Goal: Transaction & Acquisition: Purchase product/service

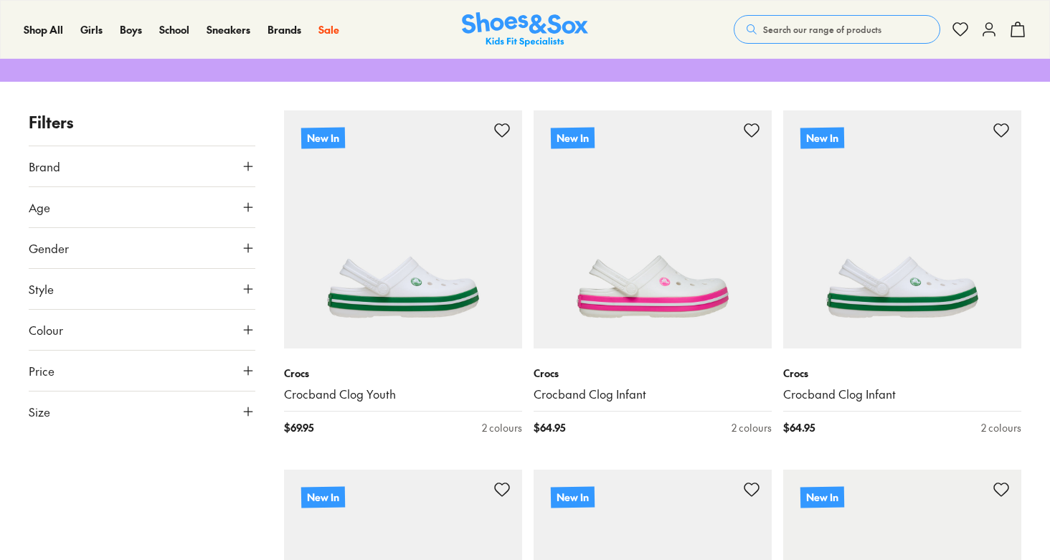
scroll to position [271, 0]
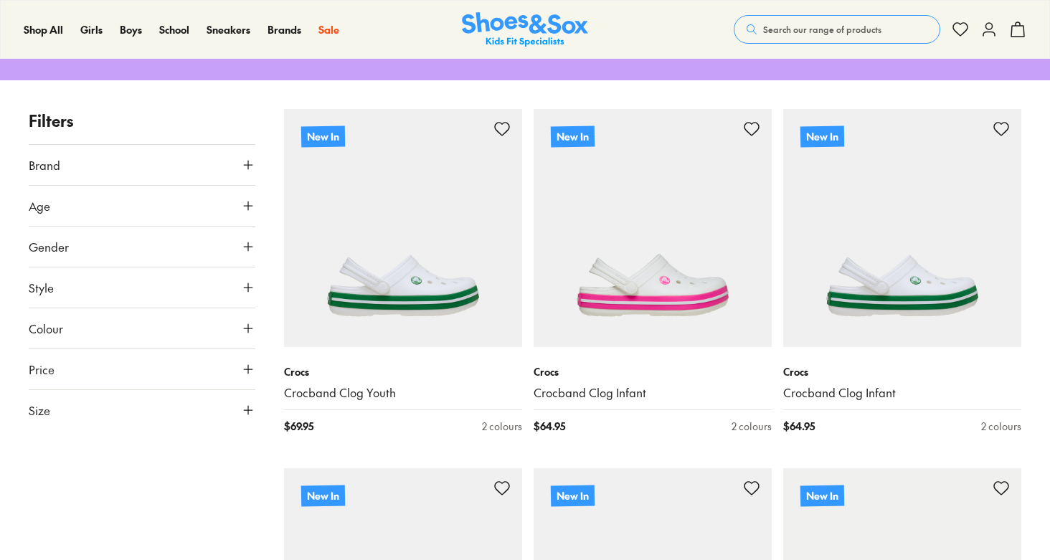
click at [79, 168] on button "Brand" at bounding box center [142, 165] width 227 height 40
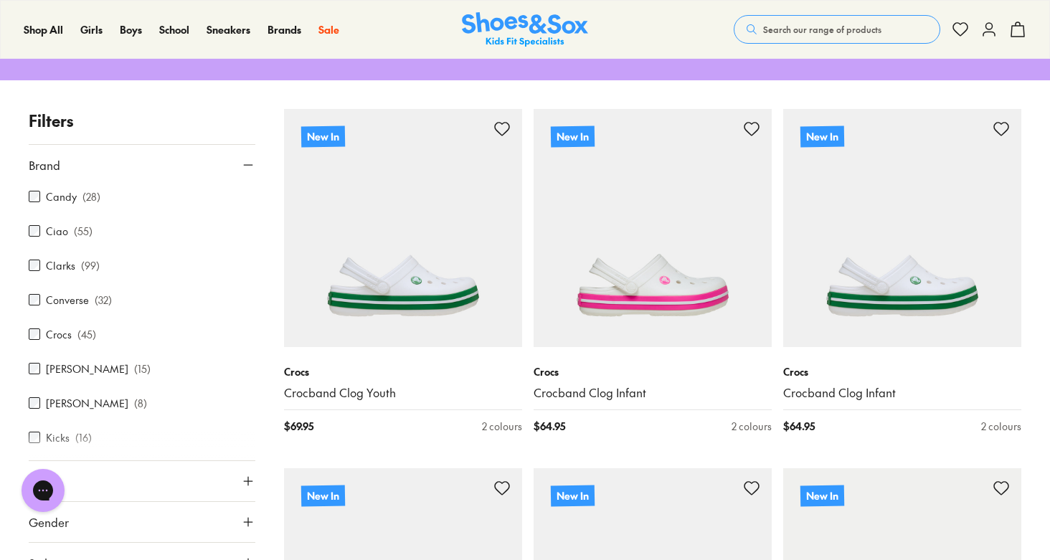
scroll to position [0, 0]
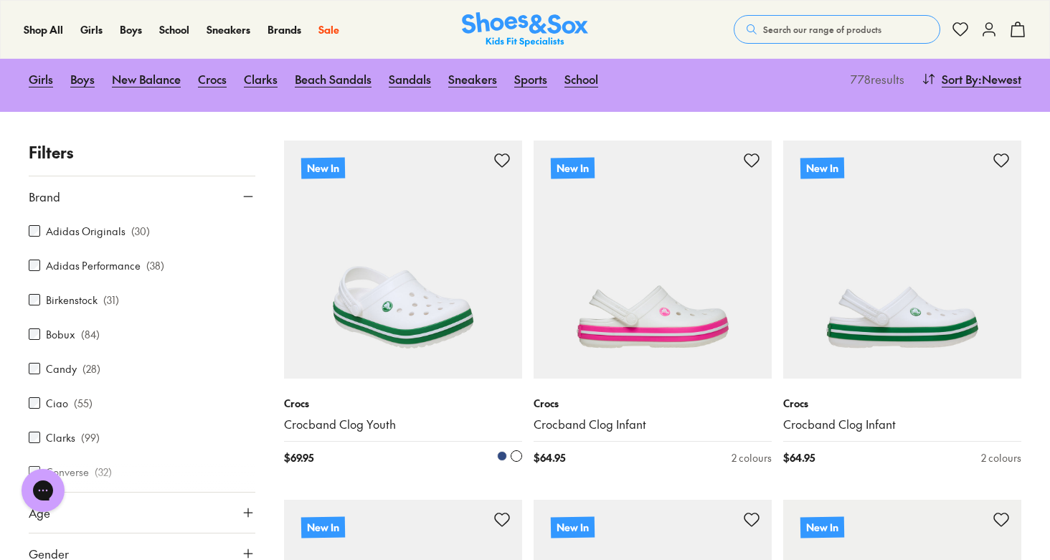
type input "***"
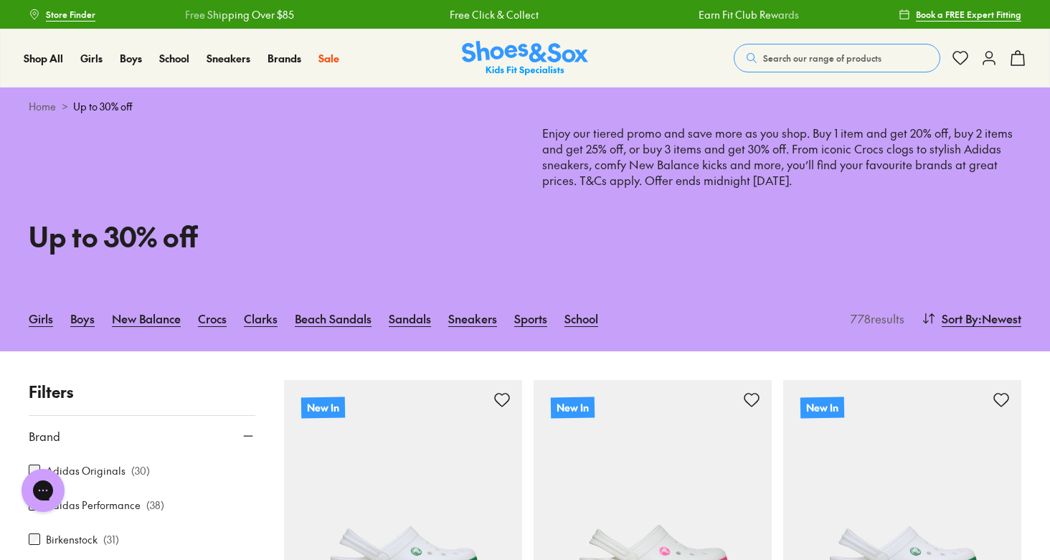
click at [511, 49] on img at bounding box center [525, 58] width 126 height 35
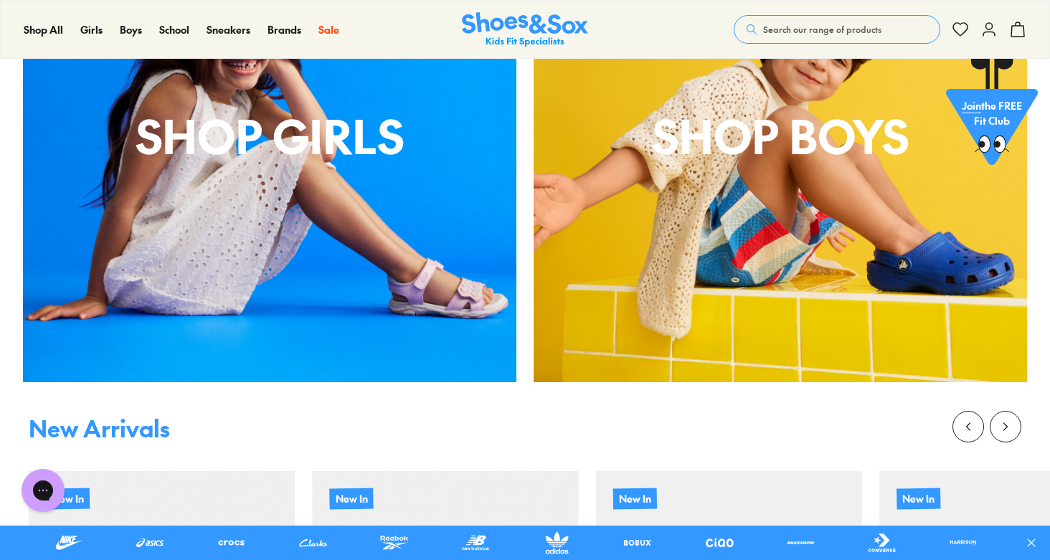
click at [681, 212] on div "shop boys" at bounding box center [779, 135] width 493 height 493
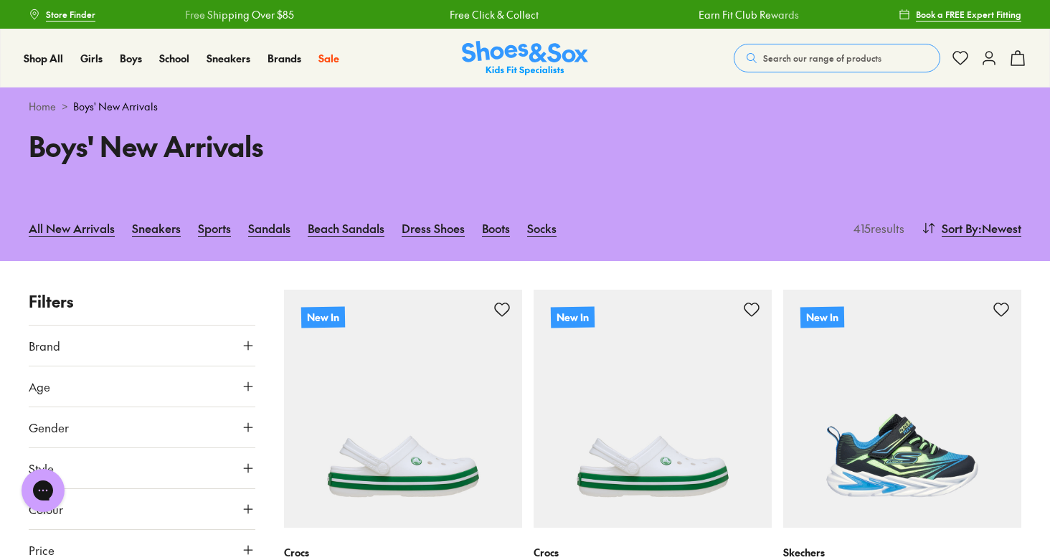
click at [108, 341] on button "Brand" at bounding box center [142, 346] width 227 height 40
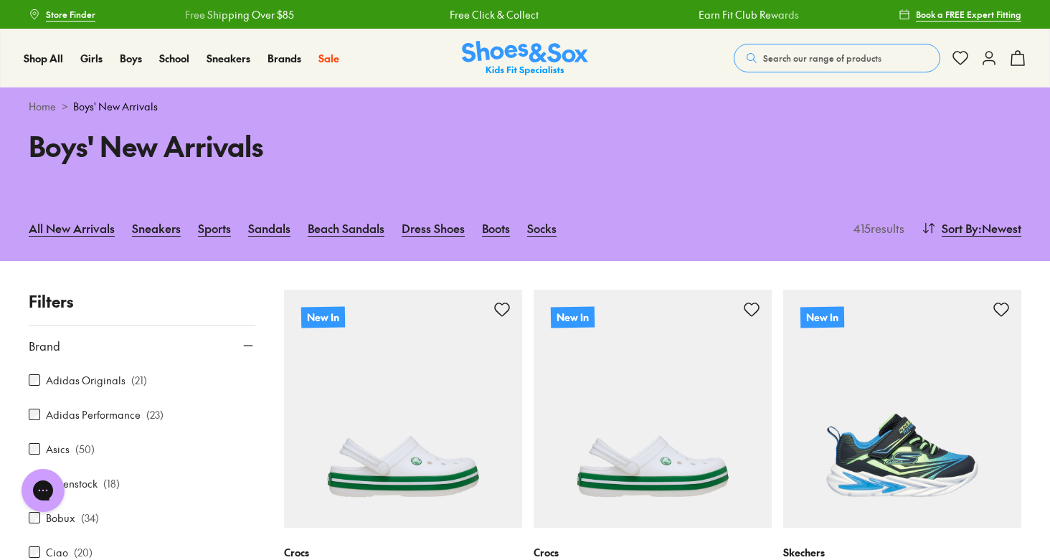
click at [63, 453] on label "Asics" at bounding box center [58, 449] width 24 height 15
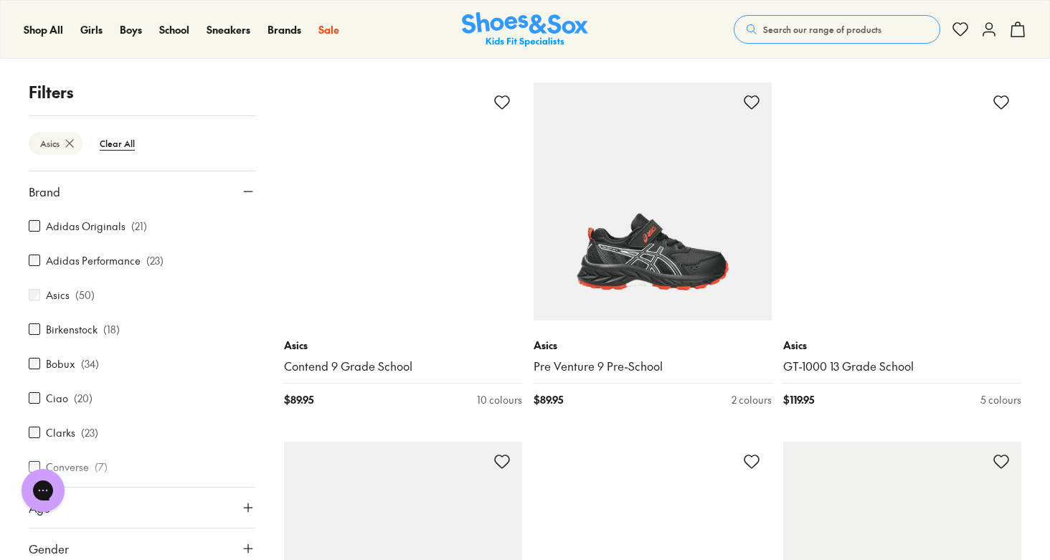
scroll to position [2737, 0]
